Goal: Task Accomplishment & Management: Manage account settings

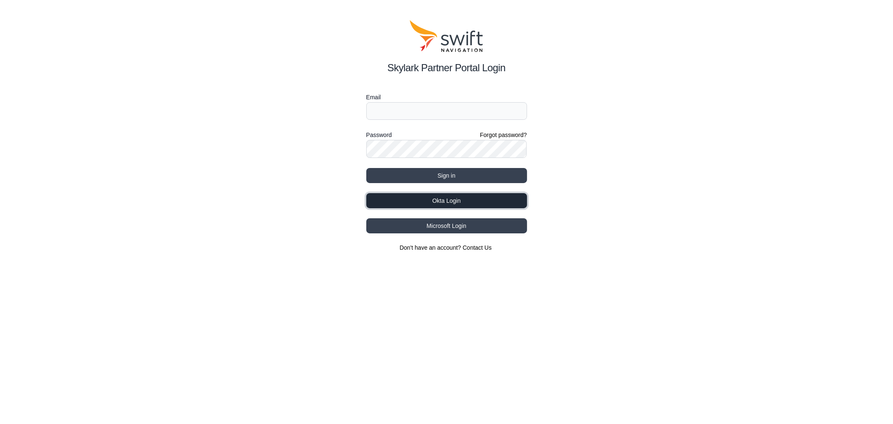
click at [478, 198] on button "Okta Login" at bounding box center [446, 200] width 161 height 15
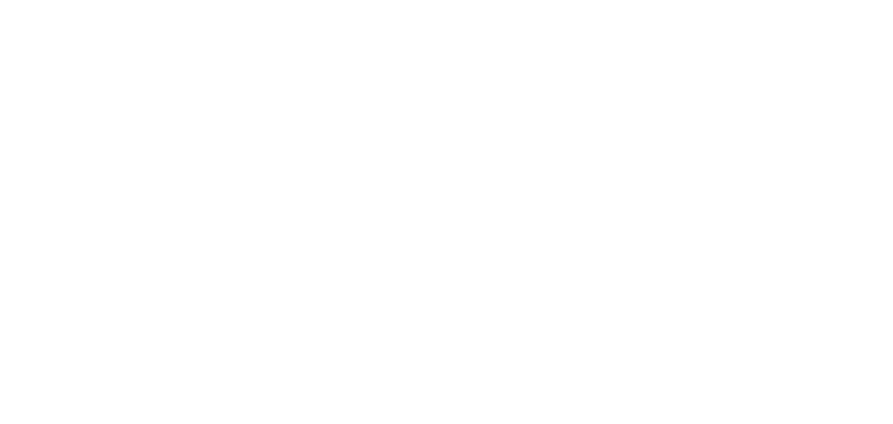
select select
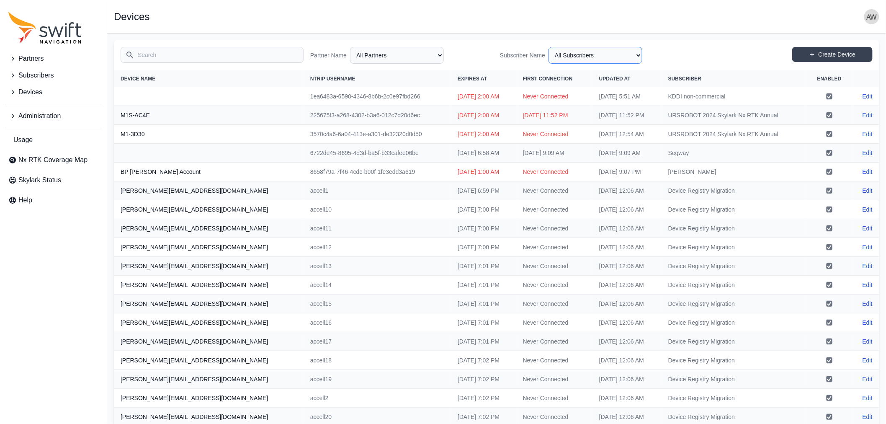
click at [635, 54] on select "All Subscribers <Partner Name> - Customer 1 <Partner Name> - Customer 2 <Partne…" at bounding box center [595, 55] width 94 height 17
click at [252, 57] on input "Search" at bounding box center [212, 55] width 183 height 16
click at [438, 53] on select "All Partners AlpsAlpine Asensing Bad Elf Bench Mark Equipment & Supplies Inc. B…" at bounding box center [397, 55] width 94 height 17
click at [352, 47] on select "All Partners AlpsAlpine Asensing Bad Elf Bench Mark Equipment & Supplies Inc. B…" at bounding box center [397, 55] width 94 height 17
select select "08a6a0e5-60b0-4632-b91b-41fb5702feb2"
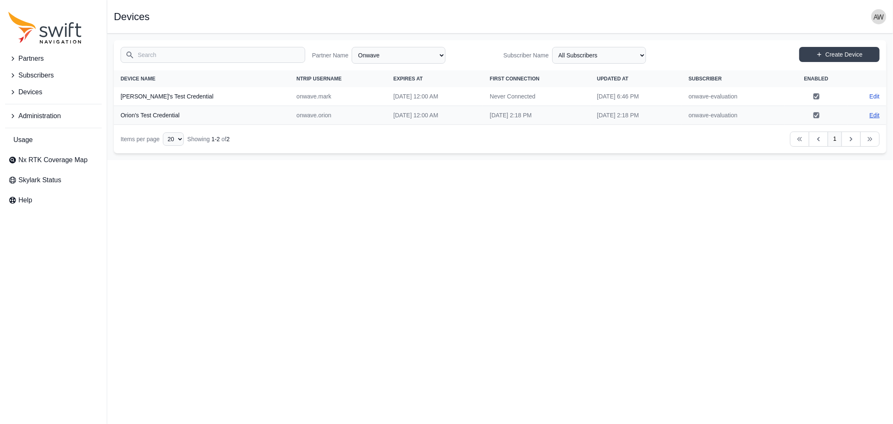
click at [875, 114] on link "Edit" at bounding box center [874, 115] width 10 height 8
select select "08a6a0e5-60b0-4632-b91b-41fb5702feb2"
select select "ebc6c14b-7f15-41a0-b7bf-cfabb1ed2374"
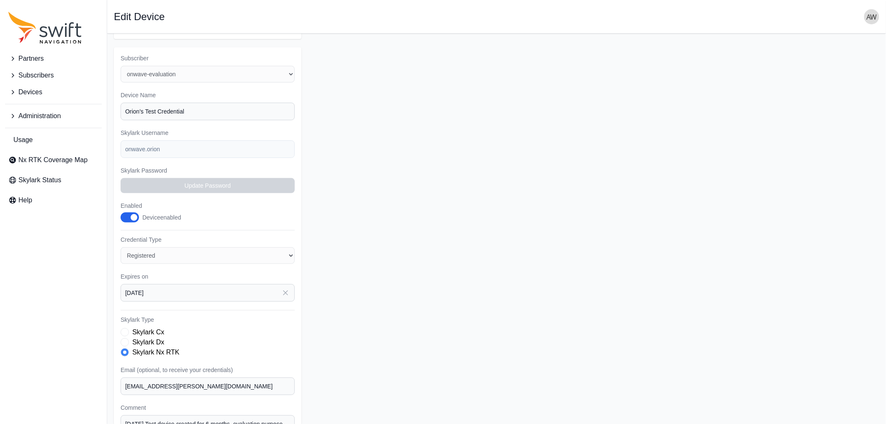
scroll to position [35, 0]
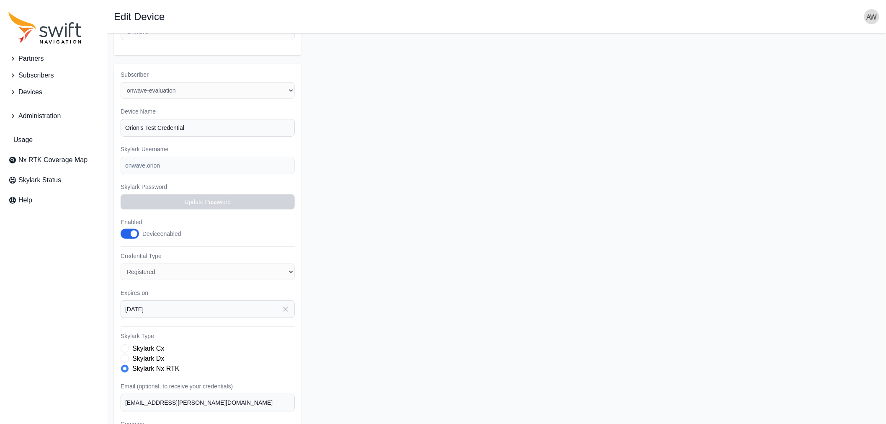
click at [117, 162] on div "Subscriber Select a Subscriber onwave-evaluation Device Name Orion's Test Crede…" at bounding box center [208, 288] width 188 height 449
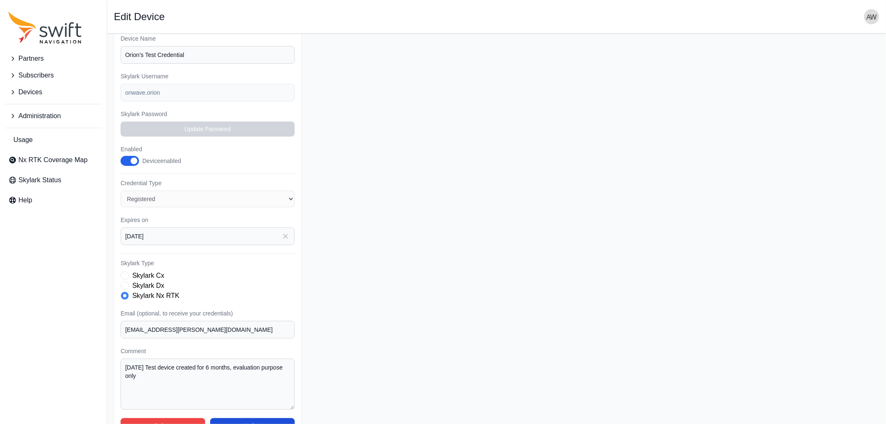
scroll to position [128, 0]
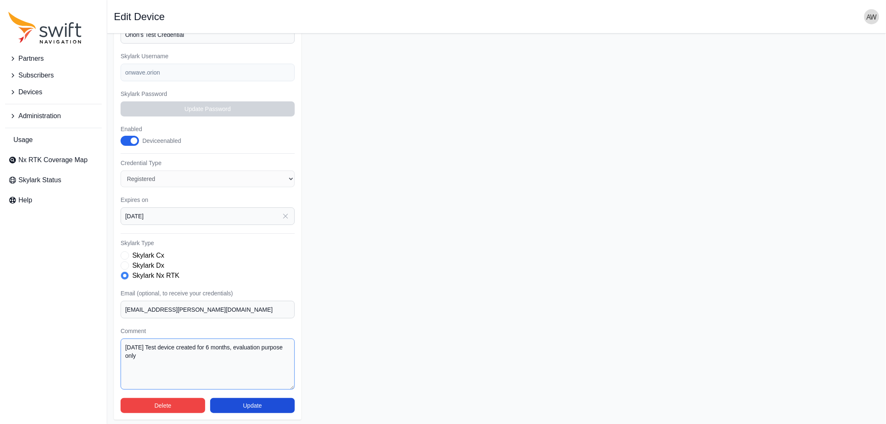
drag, startPoint x: 126, startPoint y: 342, endPoint x: 154, endPoint y: 344, distance: 28.2
click at [154, 344] on textarea "2025-06-05 Test device created for 6 months, evaluation purpose only" at bounding box center [208, 363] width 174 height 51
